Goal: Task Accomplishment & Management: Use online tool/utility

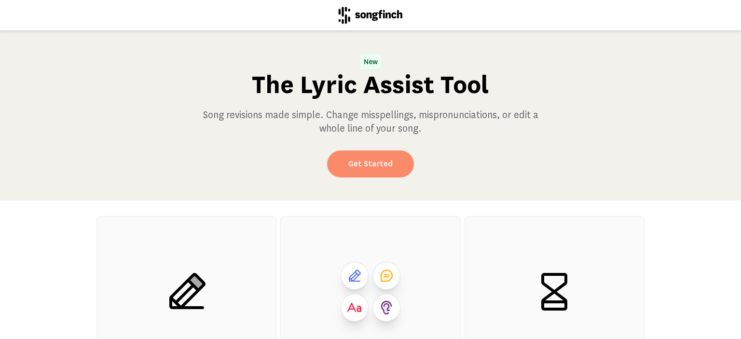
click at [371, 162] on link "Get Started" at bounding box center [370, 164] width 87 height 27
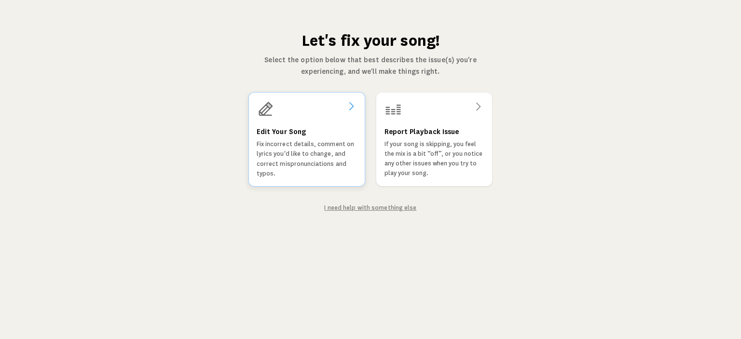
click at [276, 131] on h3 "Edit Your Song" at bounding box center [281, 132] width 49 height 12
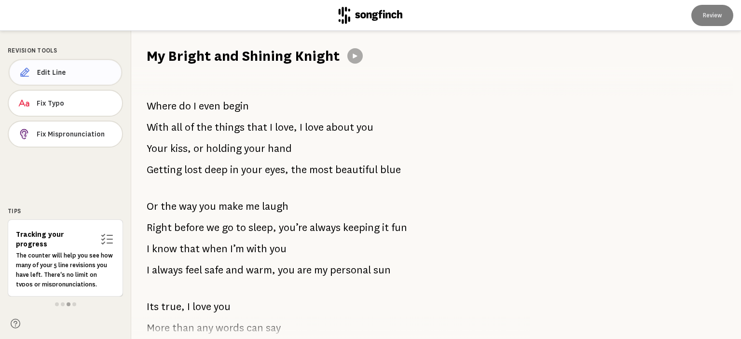
click at [68, 73] on span "Edit Line" at bounding box center [75, 73] width 77 height 10
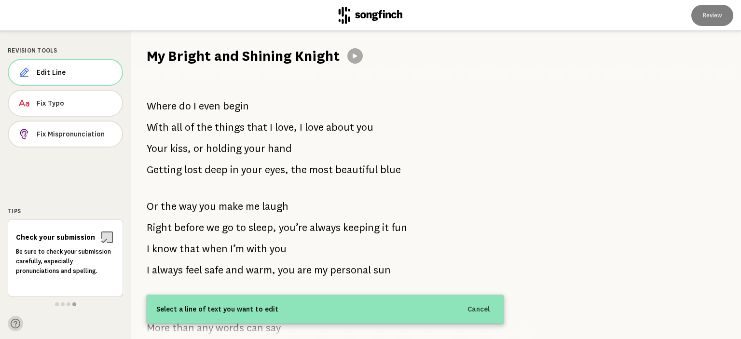
click at [12, 324] on icon at bounding box center [16, 324] width 10 height 10
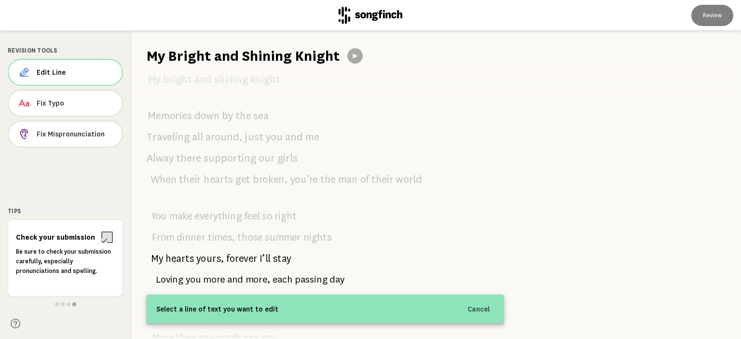
scroll to position [954, 0]
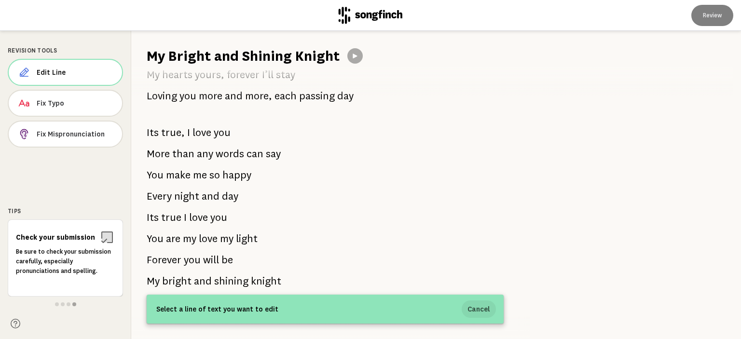
click at [487, 309] on button "Cancel" at bounding box center [479, 309] width 34 height 17
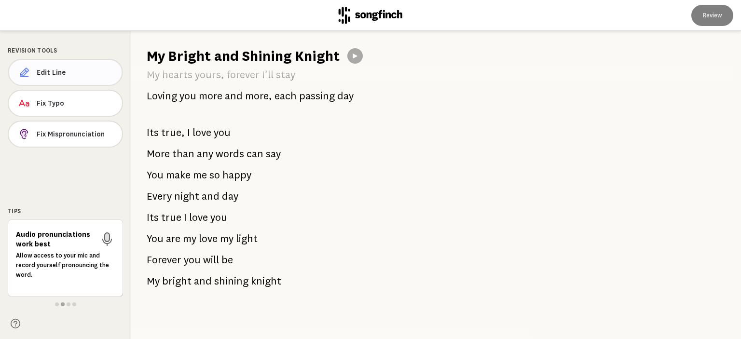
click at [78, 73] on span "Edit Line" at bounding box center [75, 73] width 77 height 10
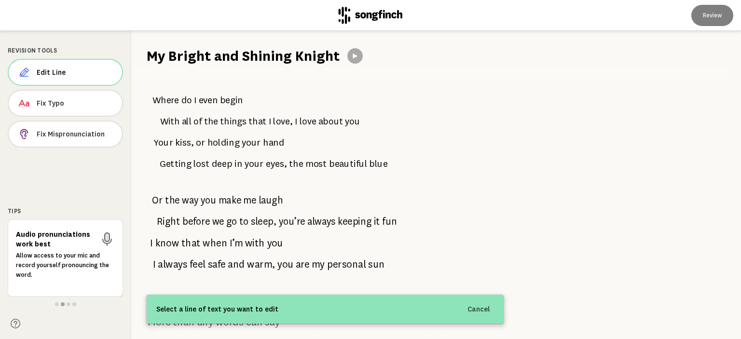
scroll to position [0, 0]
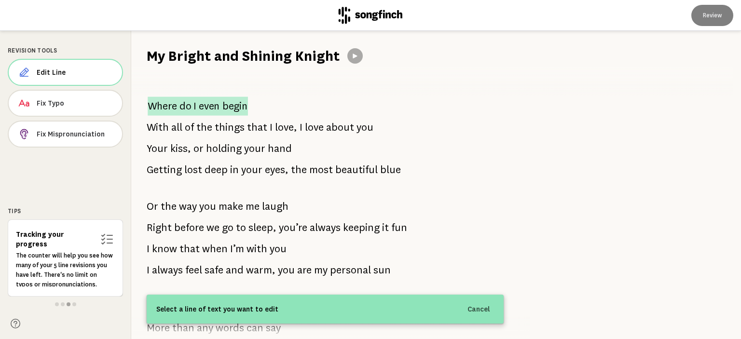
drag, startPoint x: 147, startPoint y: 106, endPoint x: 230, endPoint y: 110, distance: 83.6
click at [230, 110] on p "Where do I even begin" at bounding box center [198, 106] width 100 height 19
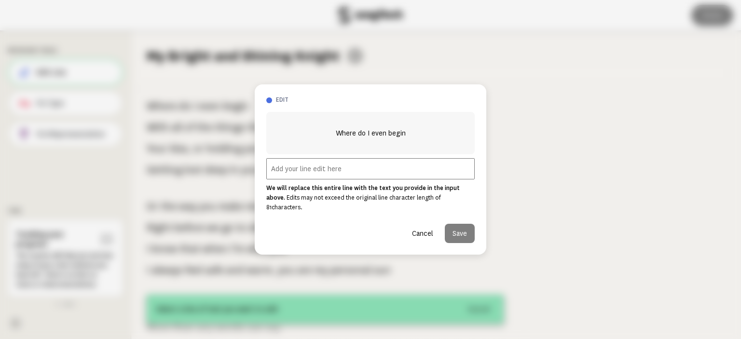
click at [312, 173] on input "text" at bounding box center [370, 168] width 209 height 21
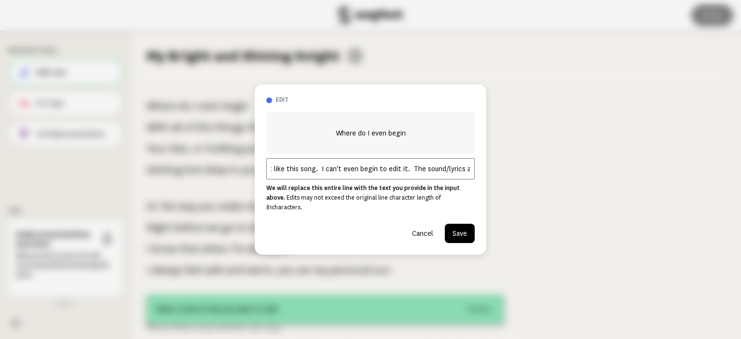
scroll to position [0, 26]
type input "I do not like this song. I can't even begin to edit it. The sound/lyrics all of"
click at [456, 233] on button "Save" at bounding box center [460, 233] width 30 height 19
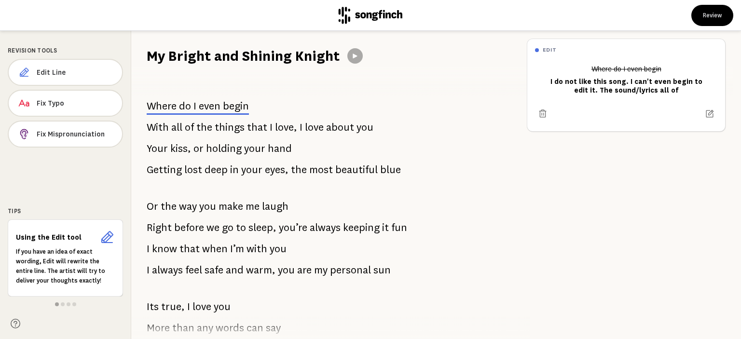
click at [237, 127] on span "things" at bounding box center [230, 127] width 30 height 19
click at [37, 80] on button "Edit Line" at bounding box center [65, 72] width 115 height 27
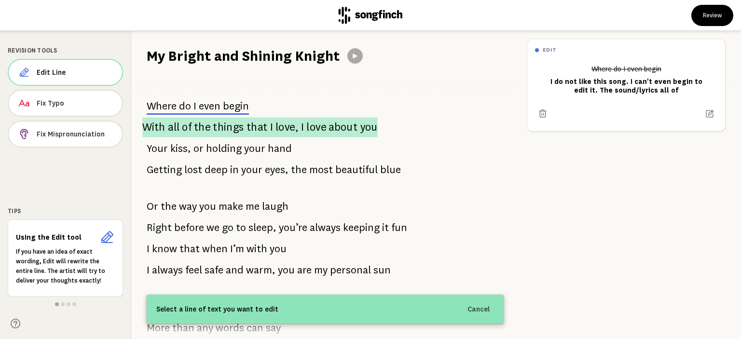
click at [205, 133] on span "the" at bounding box center [202, 127] width 16 height 20
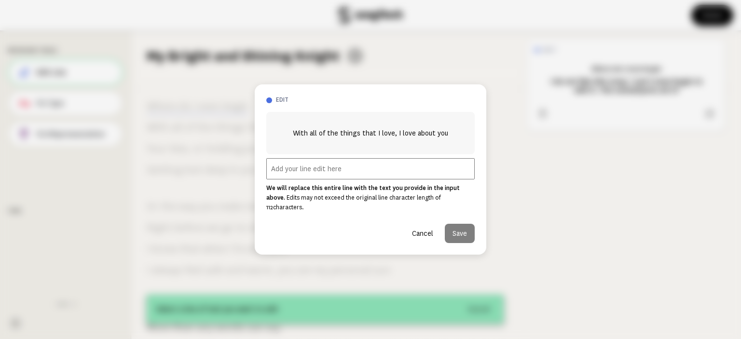
scroll to position [233, 0]
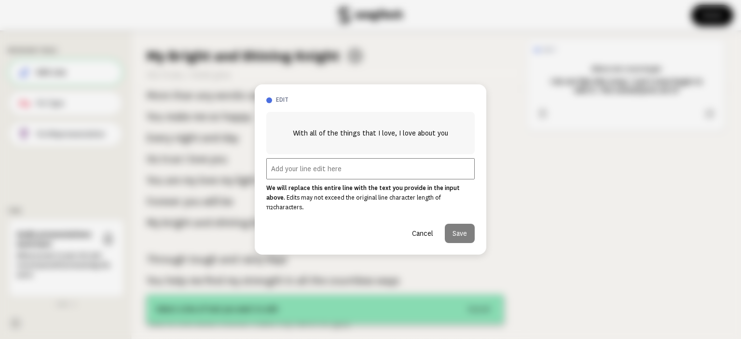
click at [302, 173] on input "text" at bounding box center [370, 168] width 209 height 21
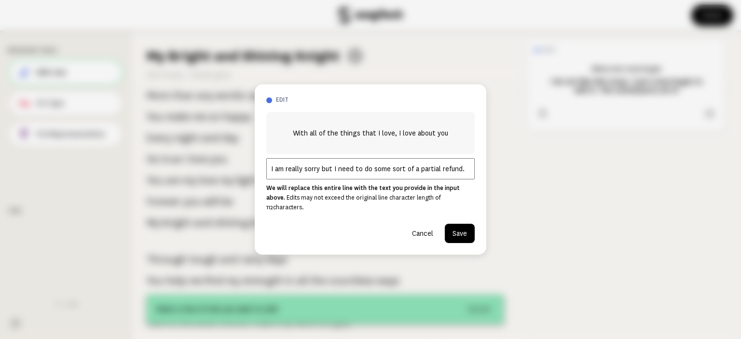
type input "I am really sorry but I need to do some sort of a partial refund."
click at [460, 228] on button "Save" at bounding box center [460, 233] width 30 height 19
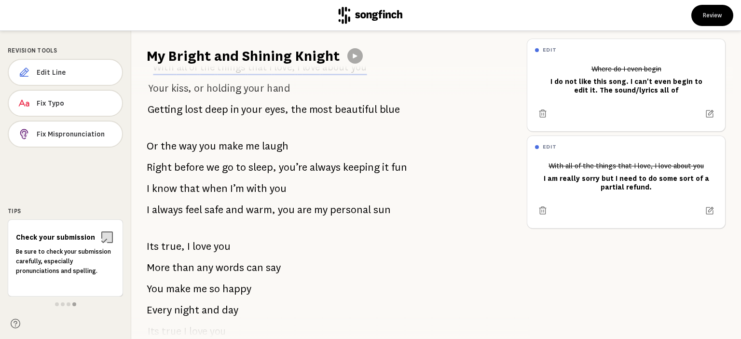
scroll to position [40, 0]
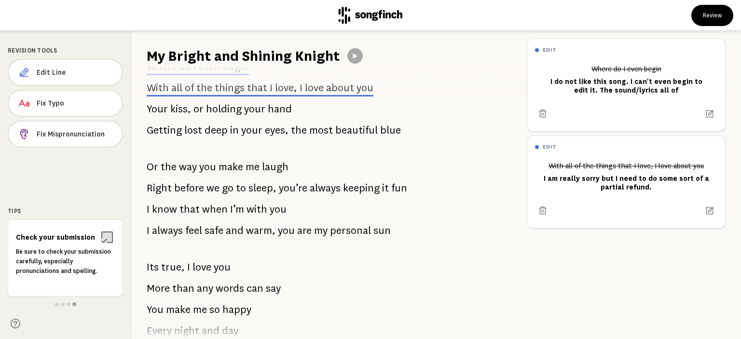
click at [195, 113] on span "or" at bounding box center [199, 108] width 10 height 19
click at [88, 80] on button "Edit Line" at bounding box center [65, 72] width 115 height 27
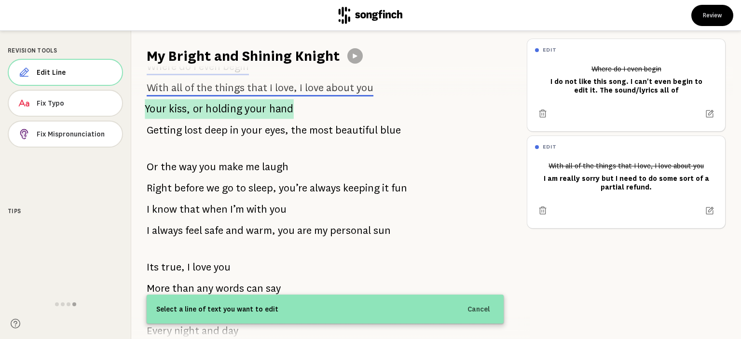
click at [201, 112] on span "or" at bounding box center [198, 109] width 11 height 20
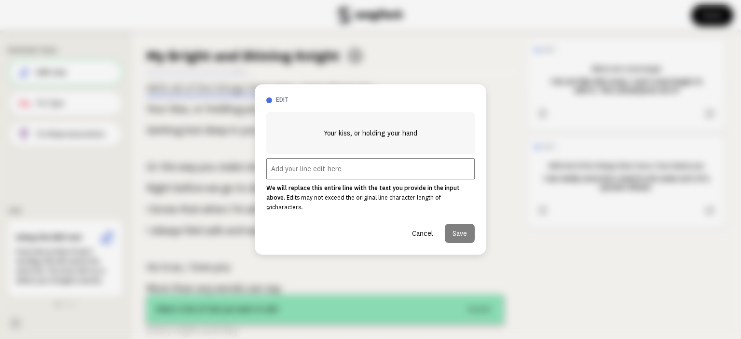
click at [322, 176] on input "text" at bounding box center [370, 168] width 209 height 21
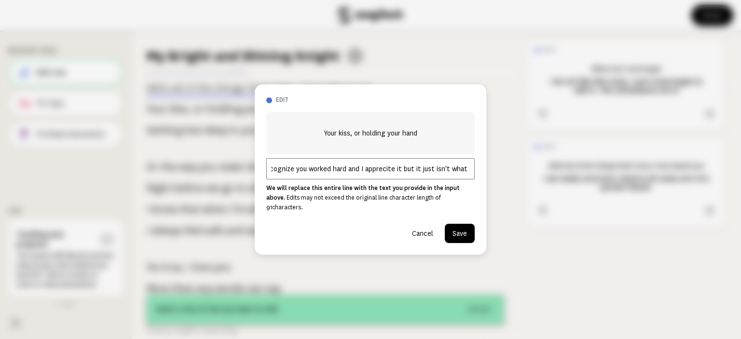
scroll to position [0, 18]
type input "I recognize you worked hard and I appreciate it but it just isn't what I like"
click at [459, 231] on button "Save" at bounding box center [460, 233] width 30 height 19
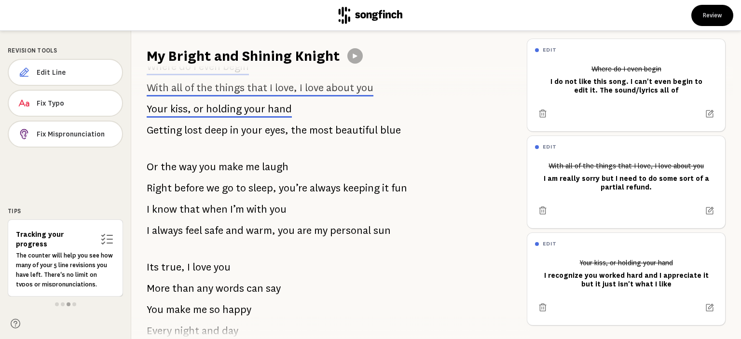
click at [190, 128] on span "lost" at bounding box center [193, 130] width 18 height 19
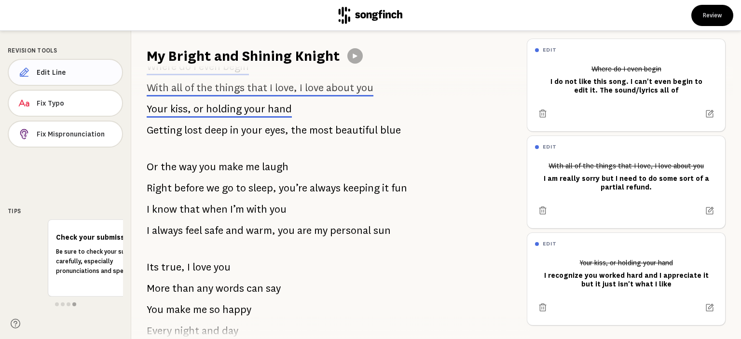
drag, startPoint x: 65, startPoint y: 73, endPoint x: 72, endPoint y: 77, distance: 8.6
click at [65, 73] on span "Edit Line" at bounding box center [76, 73] width 78 height 10
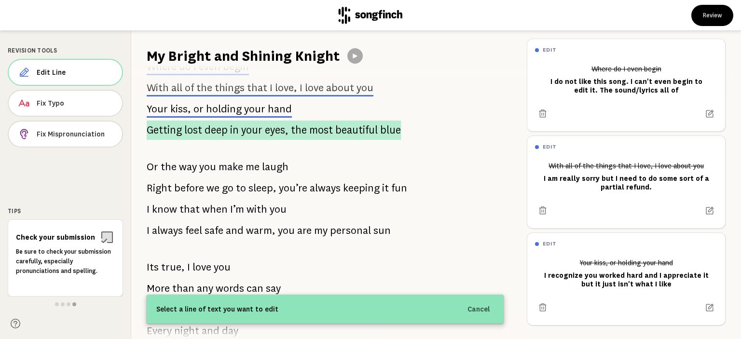
click at [188, 130] on span "lost" at bounding box center [193, 130] width 18 height 19
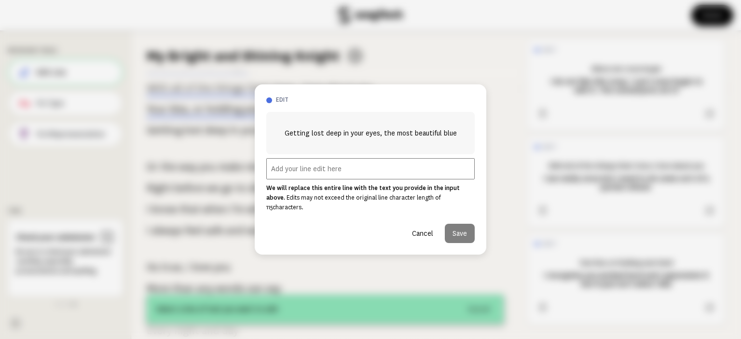
click at [327, 179] on input "text" at bounding box center [370, 168] width 209 height 21
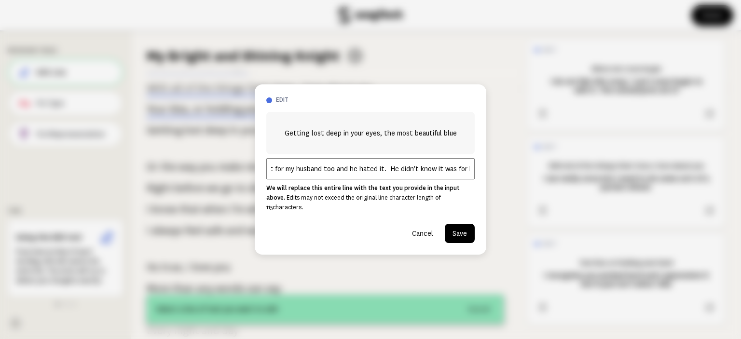
scroll to position [0, 35]
type input "I played it for my husband too and he hated it. He didn't know it was for him"
click at [450, 225] on button "Save" at bounding box center [460, 233] width 30 height 19
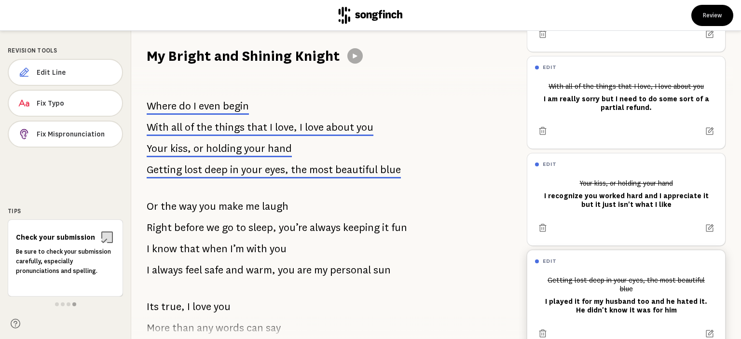
scroll to position [17, 0]
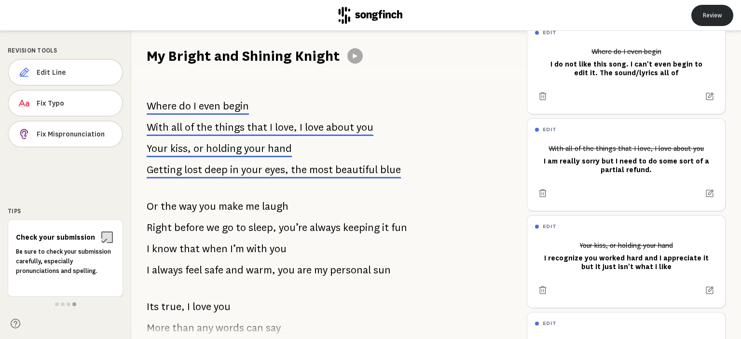
click at [716, 12] on button "Review" at bounding box center [713, 15] width 42 height 21
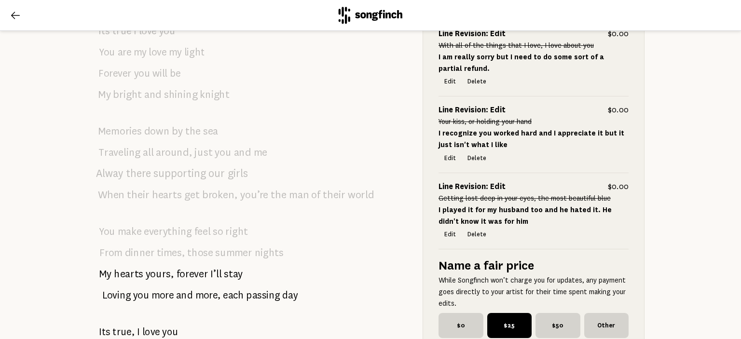
scroll to position [1146, 0]
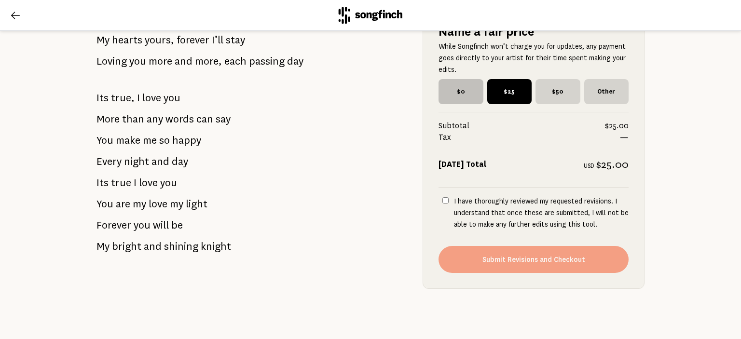
click at [459, 79] on span "$0" at bounding box center [461, 91] width 45 height 25
click at [445, 79] on input "$0" at bounding box center [442, 82] width 6 height 6
radio input "true"
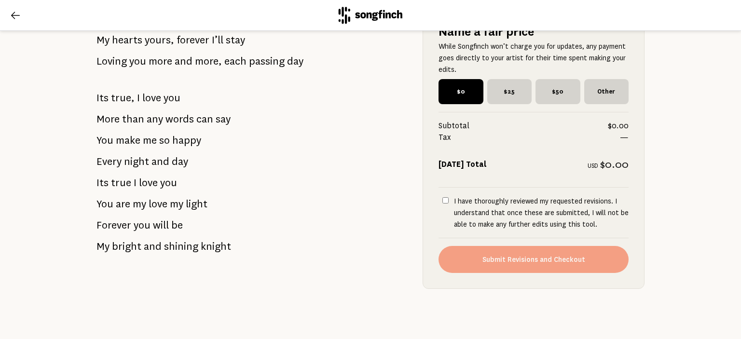
click at [439, 195] on label "I have thoroughly reviewed my requested revisions. I understand that once these…" at bounding box center [534, 212] width 190 height 35
click at [443, 197] on input "I have thoroughly reviewed my requested revisions. I understand that once these…" at bounding box center [446, 200] width 6 height 6
checkbox input "true"
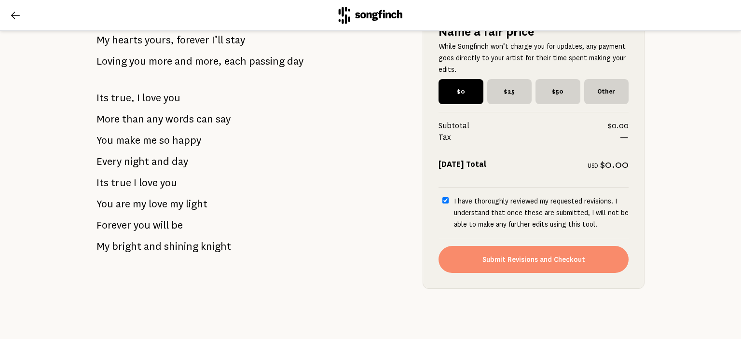
click at [516, 252] on button "Submit Revisions and Checkout" at bounding box center [534, 259] width 190 height 27
